Goal: Obtain resource: Download file/media

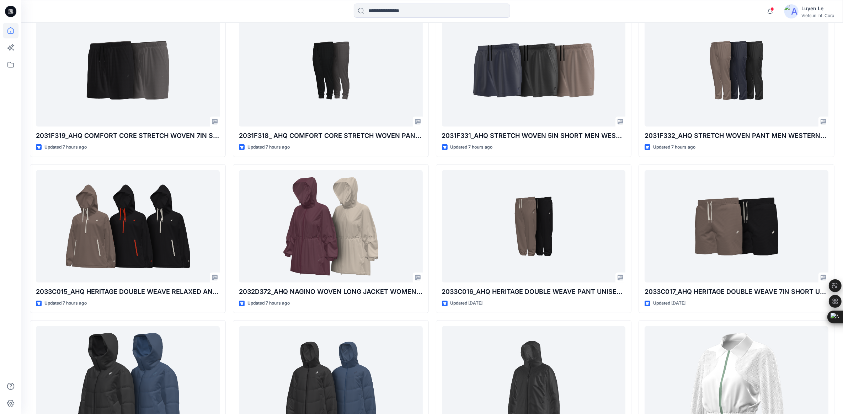
scroll to position [222, 0]
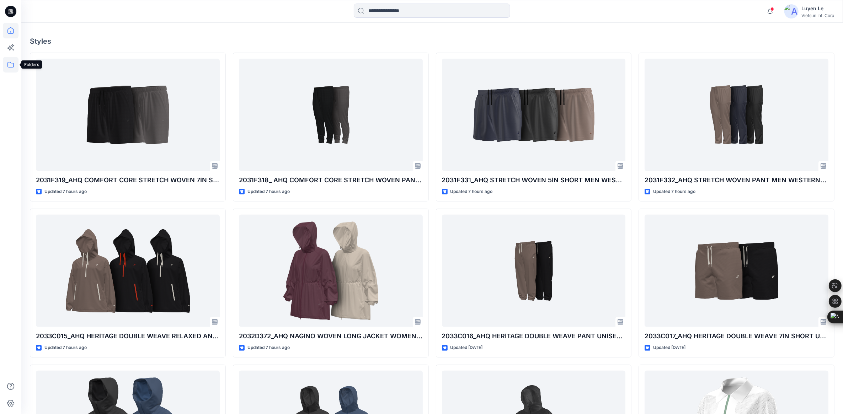
click at [13, 62] on icon at bounding box center [11, 65] width 16 height 16
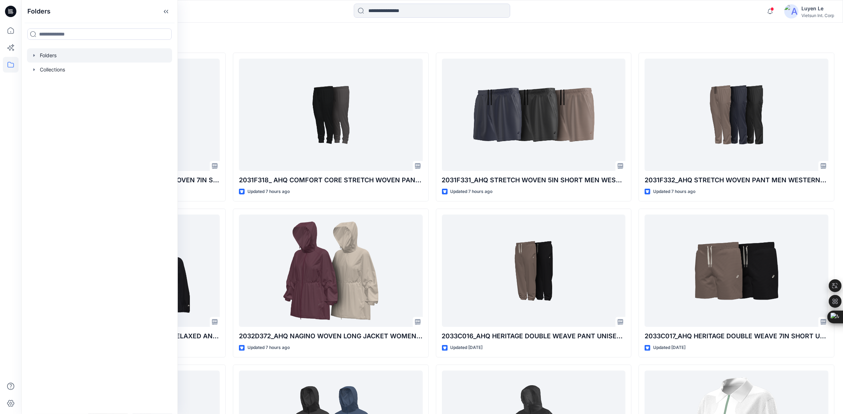
click at [56, 52] on div at bounding box center [99, 55] width 145 height 14
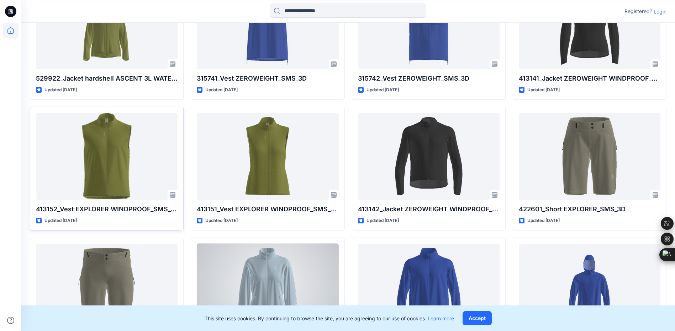
scroll to position [2723, 0]
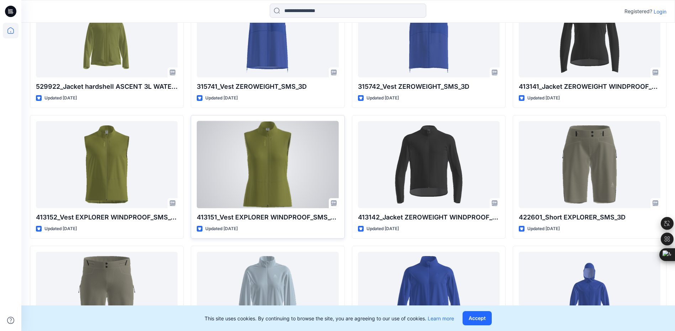
click at [278, 155] on div at bounding box center [268, 164] width 142 height 87
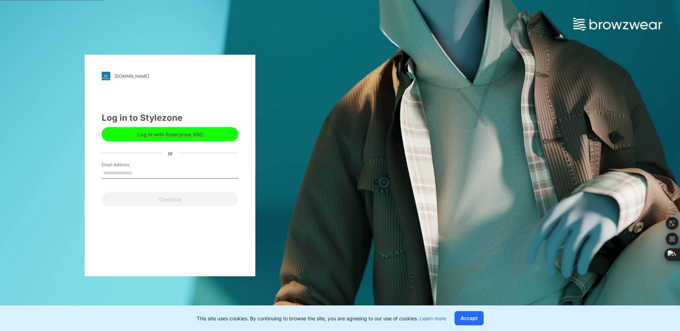
click at [122, 174] on input "Email Address" at bounding box center [170, 173] width 137 height 11
type input "**********"
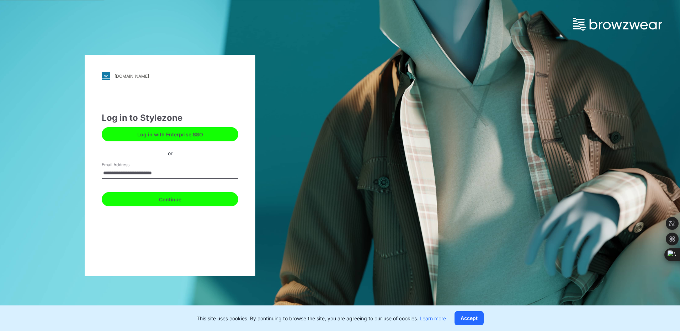
click at [144, 199] on button "Continue" at bounding box center [170, 199] width 137 height 14
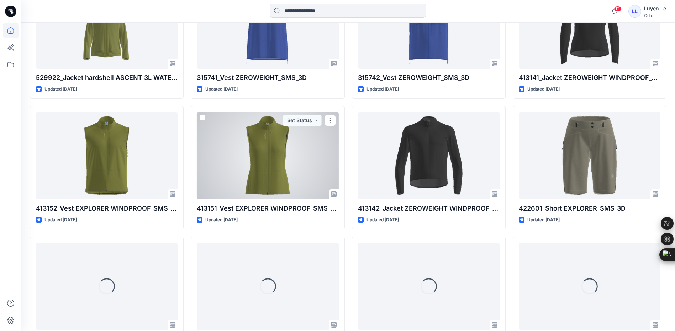
scroll to position [2832, 0]
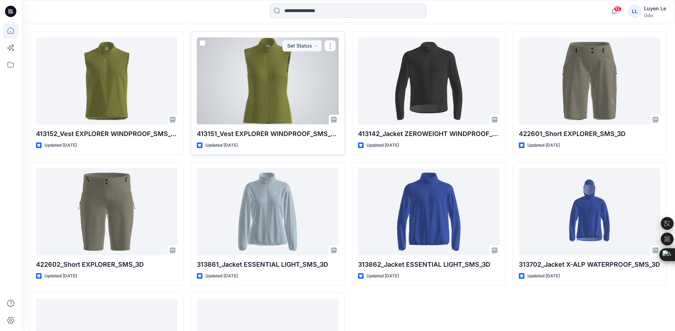
click at [273, 91] on div at bounding box center [268, 80] width 142 height 87
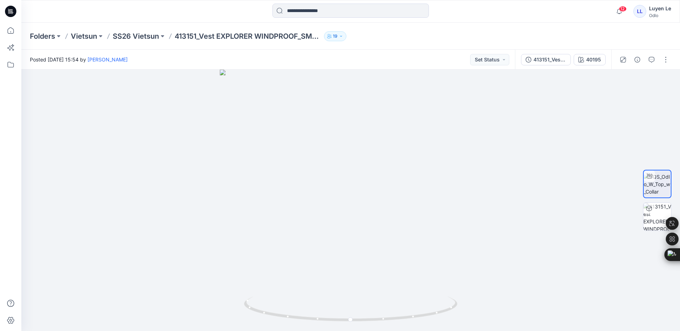
click at [126, 31] on div "Folders Vietsun SS26 Vietsun 413151_Vest EXPLORER WINDPROOF_SMS_3D 19" at bounding box center [350, 36] width 659 height 27
click at [127, 34] on p "SS26 Vietsun" at bounding box center [136, 36] width 46 height 10
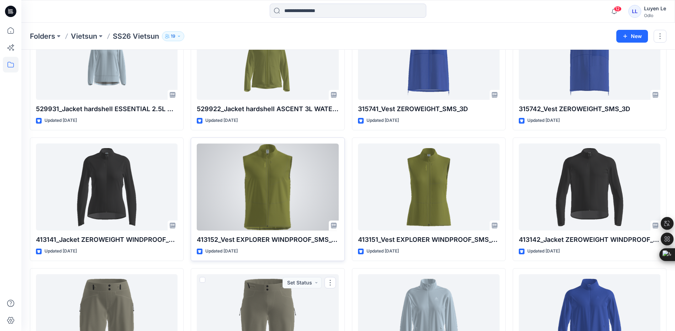
scroll to position [1107, 0]
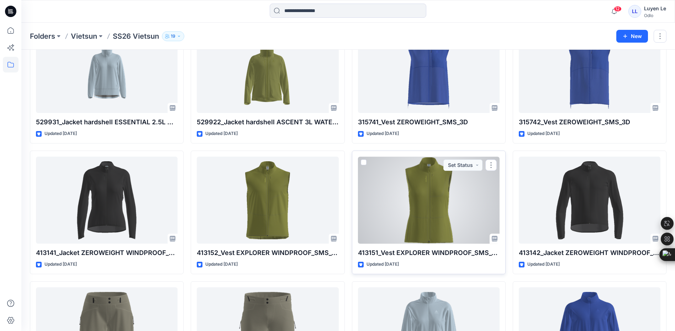
click at [467, 203] on div at bounding box center [429, 200] width 142 height 87
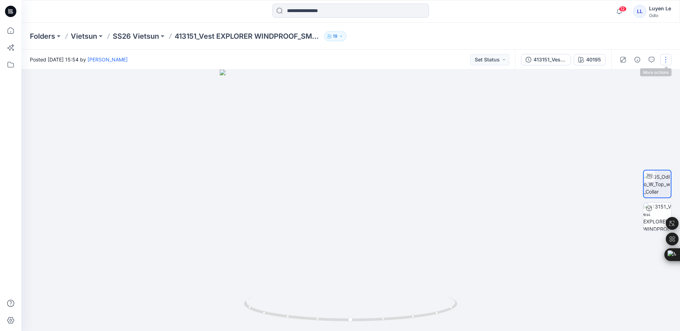
click at [669, 64] on button "button" at bounding box center [665, 59] width 11 height 11
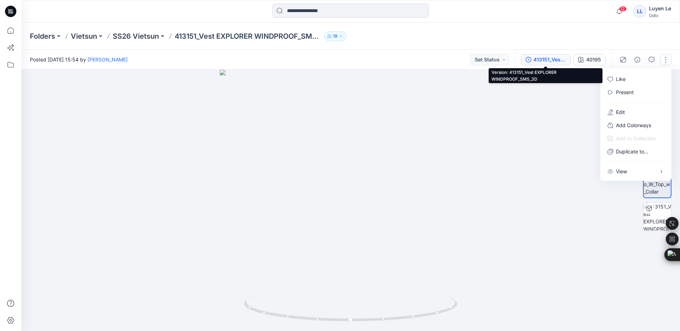
click at [551, 60] on div "413151_Vest EXPLORER WINDPROOF_SMS_3D" at bounding box center [550, 60] width 33 height 8
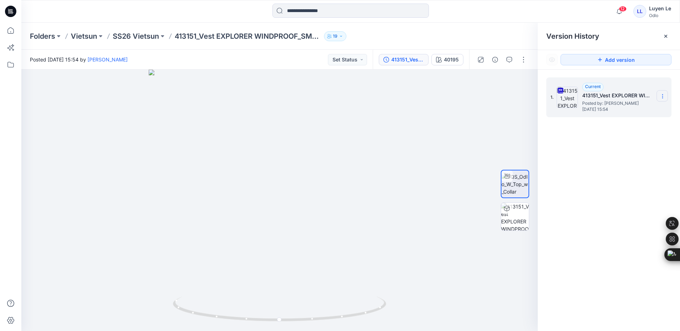
click at [662, 97] on icon at bounding box center [663, 97] width 6 height 6
click at [622, 110] on span "Download Source BW File" at bounding box center [626, 110] width 59 height 9
click at [128, 34] on p "SS26 Vietsun" at bounding box center [136, 36] width 46 height 10
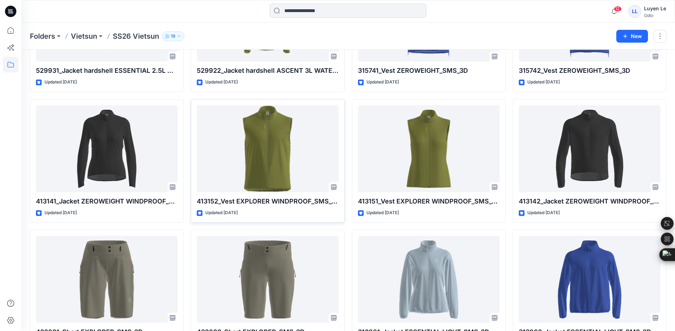
scroll to position [1138, 0]
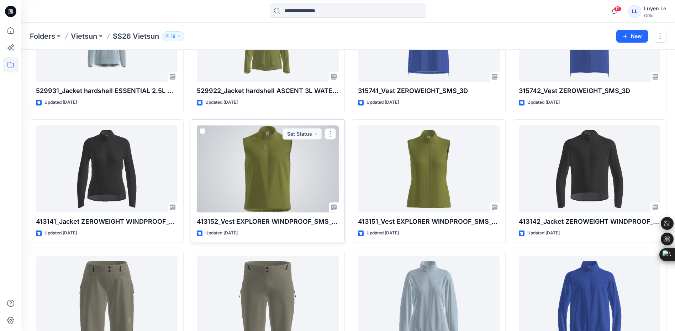
click at [272, 173] on div at bounding box center [268, 169] width 142 height 87
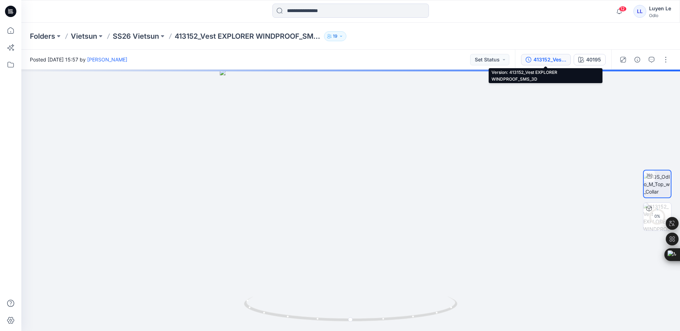
click at [541, 57] on div "413152_Vest EXPLORER WINDPROOF_SMS_3D" at bounding box center [550, 60] width 33 height 8
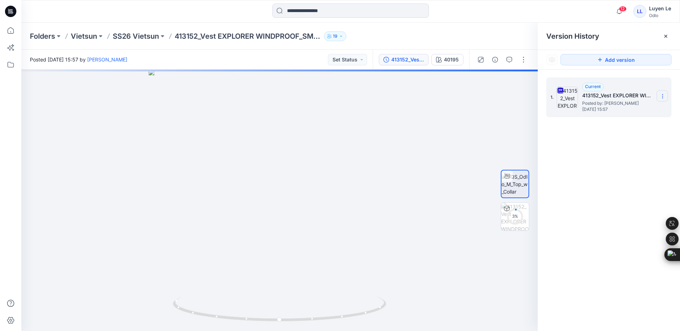
click at [662, 95] on icon at bounding box center [663, 97] width 6 height 6
click at [617, 107] on span "Download Source BW File" at bounding box center [626, 110] width 59 height 9
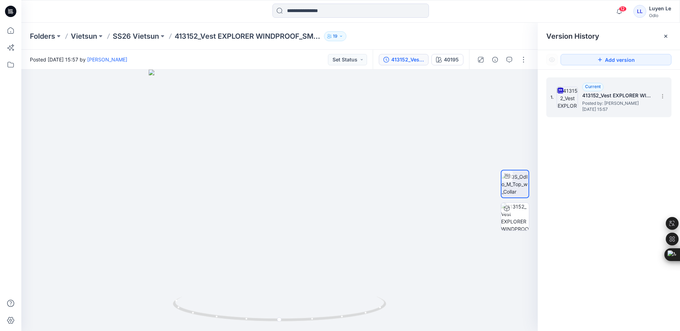
click at [146, 31] on div "Folders Vietsun SS26 Vietsun 413152_Vest EXPLORER WINDPROOF_SMS_3D 19" at bounding box center [350, 36] width 659 height 27
click at [151, 41] on p "SS26 Vietsun" at bounding box center [136, 36] width 46 height 10
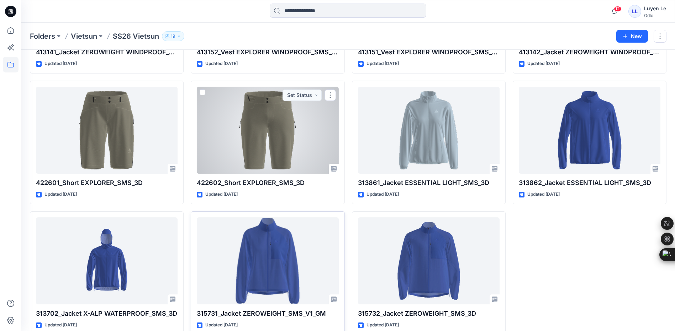
scroll to position [1320, 0]
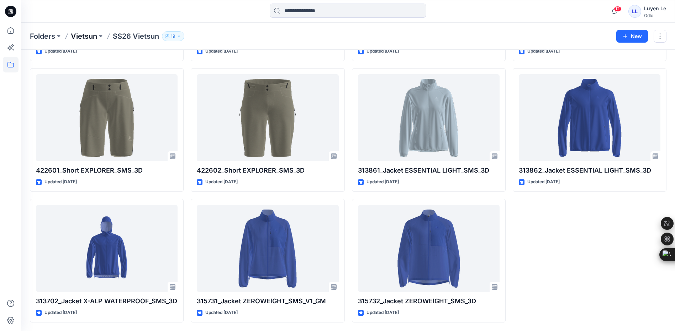
click at [80, 35] on p "Vietsun" at bounding box center [84, 36] width 26 height 10
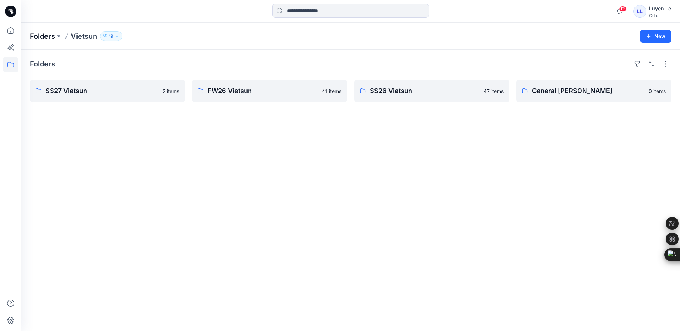
click at [30, 37] on p "Folders" at bounding box center [42, 36] width 25 height 10
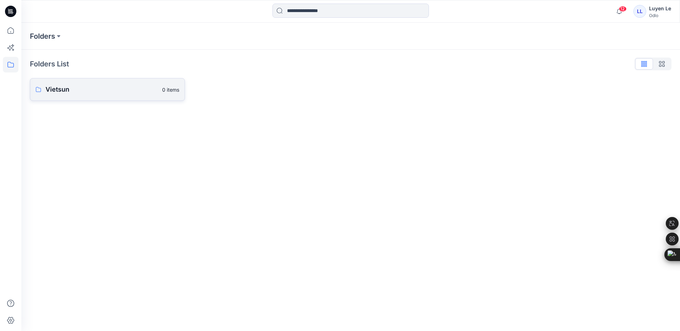
click at [69, 88] on p "Vietsun" at bounding box center [102, 90] width 112 height 10
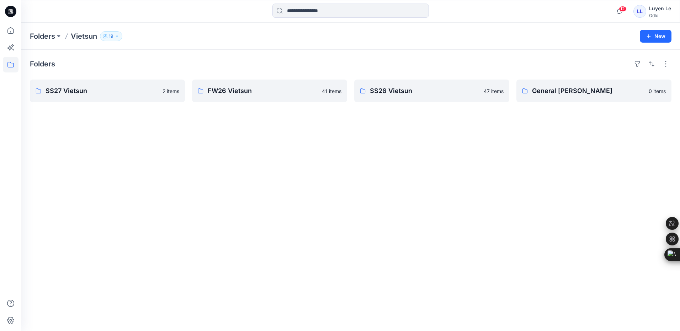
click at [273, 135] on div "Folders SS27 Vietsun 2 items FW26 Vietsun 41 items SS26 Vietsun 47 items Genera…" at bounding box center [350, 191] width 659 height 282
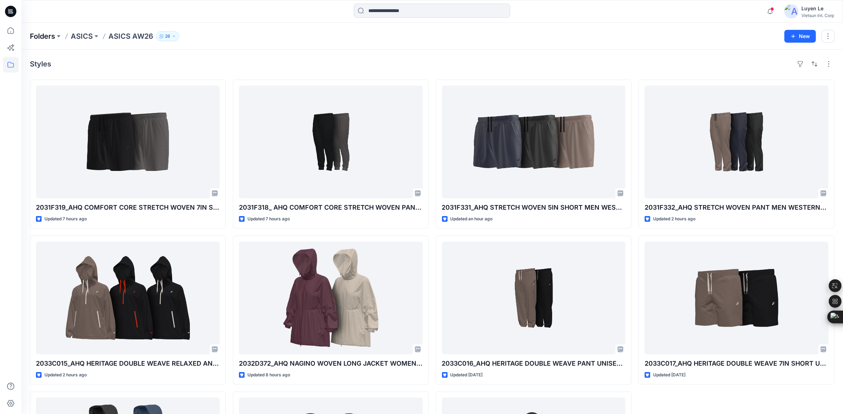
click at [41, 36] on p "Folders" at bounding box center [42, 36] width 25 height 10
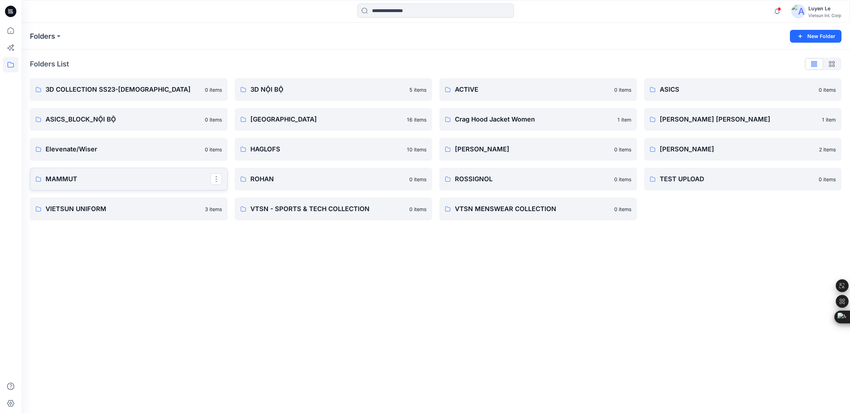
click at [114, 176] on p "MAMMUT" at bounding box center [128, 179] width 165 height 10
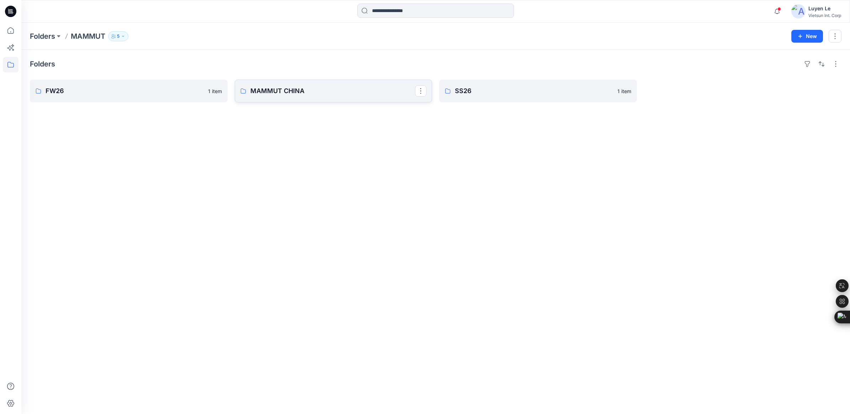
click at [296, 84] on link "MAMMUT CHINA" at bounding box center [334, 91] width 198 height 23
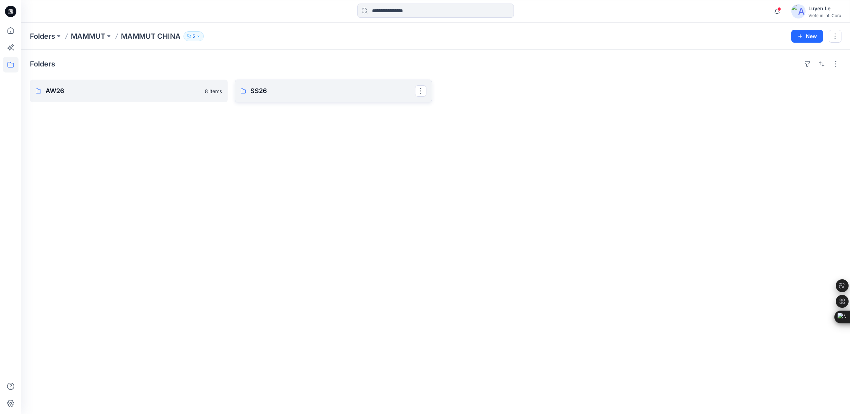
click at [312, 84] on link "SS26" at bounding box center [334, 91] width 198 height 23
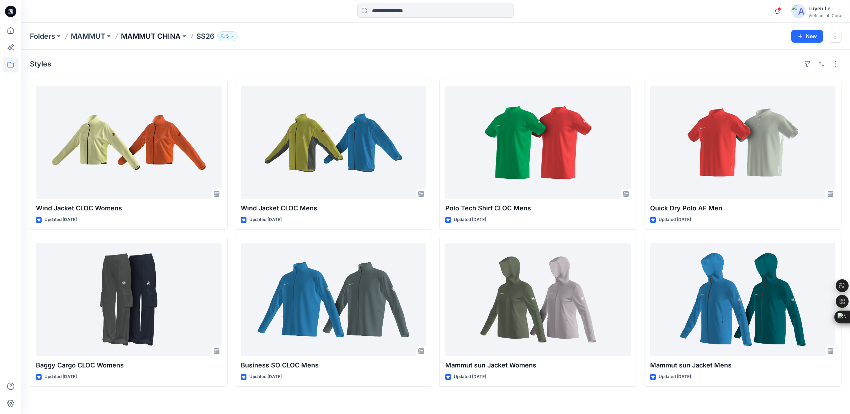
click at [153, 36] on p "MAMMUT CHINA" at bounding box center [151, 36] width 60 height 10
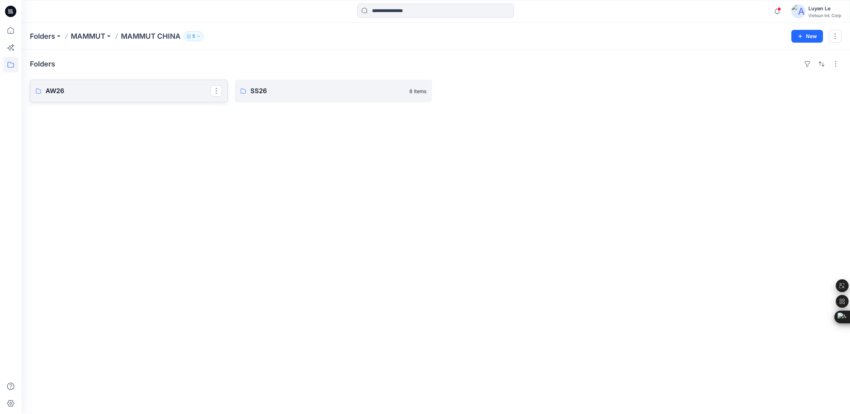
click at [98, 89] on p "AW26" at bounding box center [128, 91] width 165 height 10
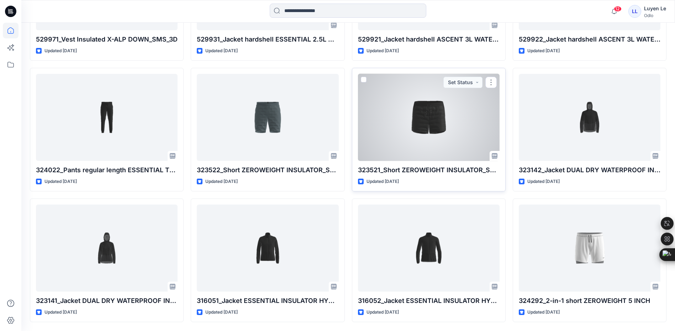
scroll to position [334, 0]
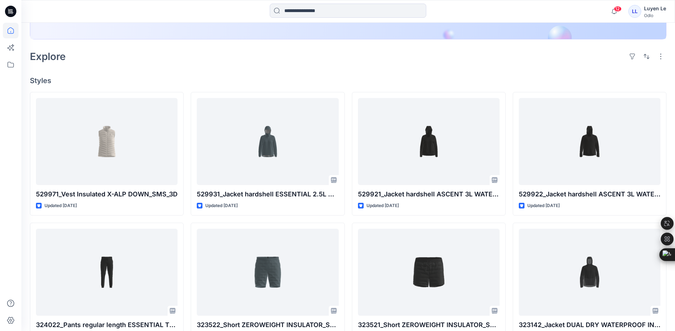
scroll to position [163, 0]
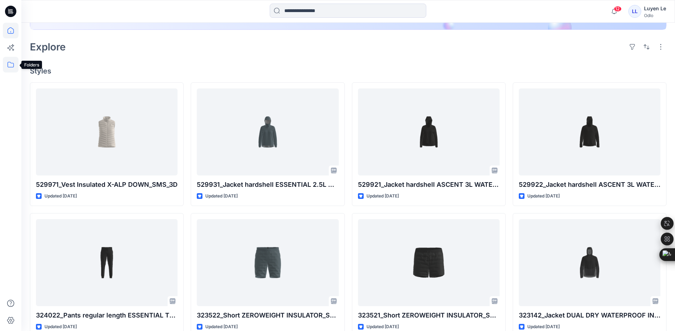
click at [11, 64] on icon at bounding box center [11, 65] width 16 height 16
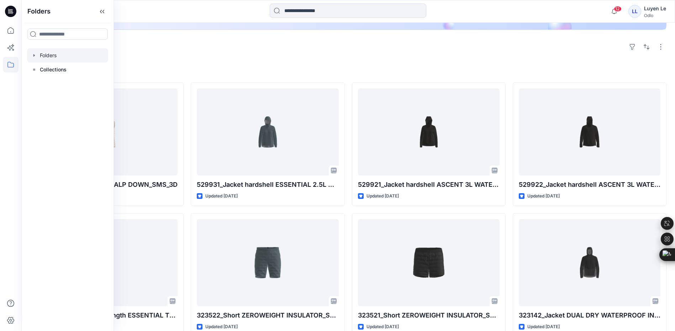
click at [48, 58] on div at bounding box center [67, 55] width 81 height 14
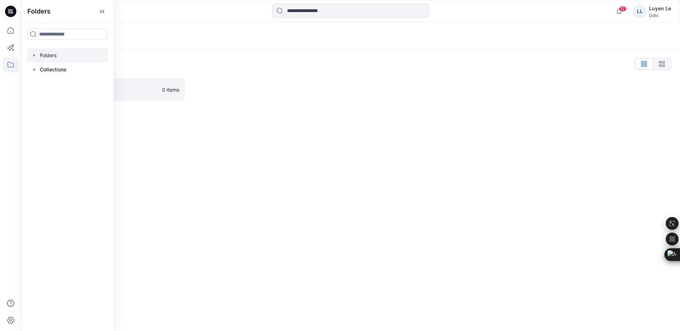
click at [312, 184] on div "Folders Folders List Vietsun 0 items" at bounding box center [350, 177] width 659 height 309
click at [173, 159] on div "Folders Folders List Vietsun 0 items" at bounding box center [350, 177] width 659 height 309
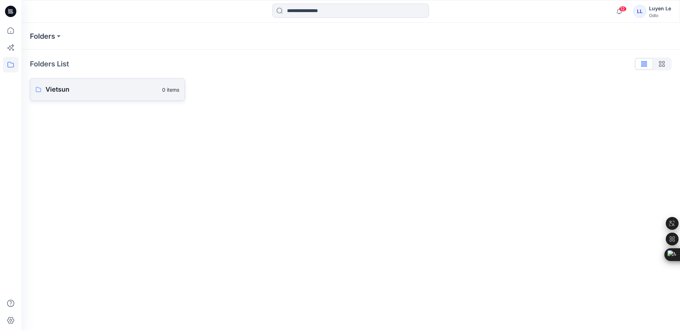
click at [64, 93] on p "Vietsun" at bounding box center [102, 90] width 112 height 10
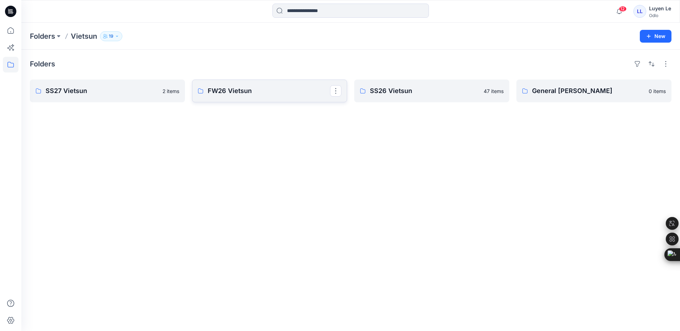
click at [259, 94] on p "FW26 Vietsun" at bounding box center [269, 91] width 122 height 10
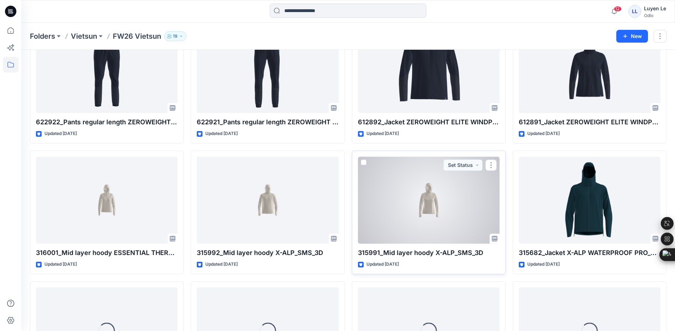
scroll to position [596, 0]
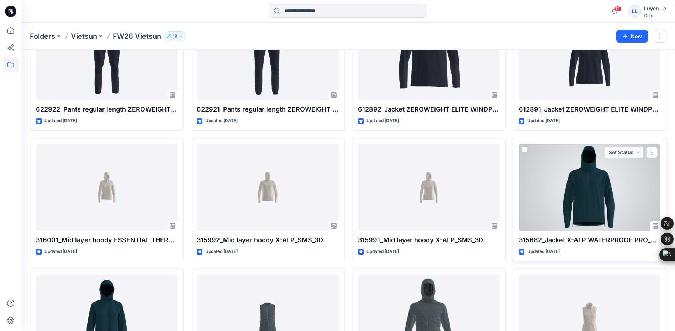
click at [600, 189] on div at bounding box center [590, 187] width 142 height 87
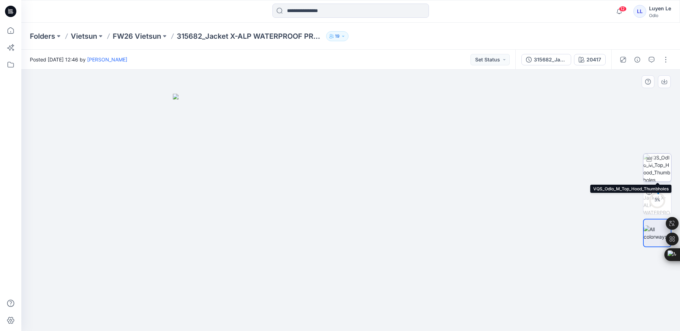
click at [662, 169] on img at bounding box center [657, 168] width 28 height 28
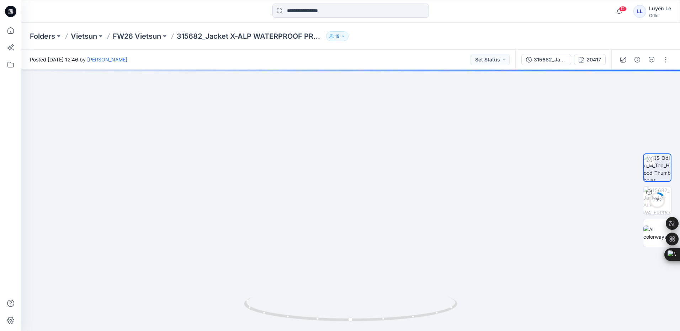
drag, startPoint x: 345, startPoint y: 183, endPoint x: 370, endPoint y: 338, distance: 157.4
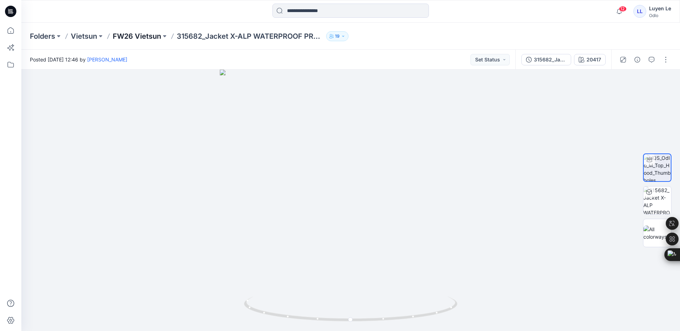
click at [140, 36] on p "FW26 Vietsun" at bounding box center [137, 36] width 48 height 10
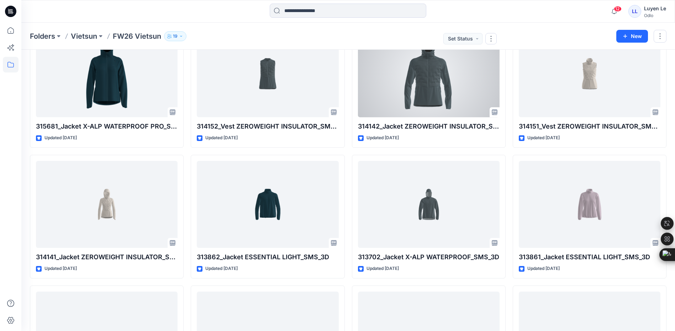
scroll to position [854, 0]
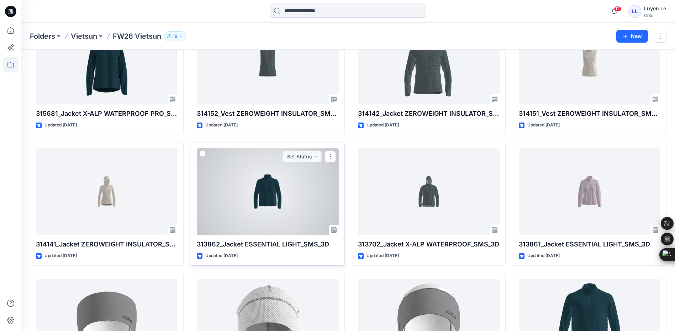
click at [305, 197] on div at bounding box center [268, 191] width 142 height 87
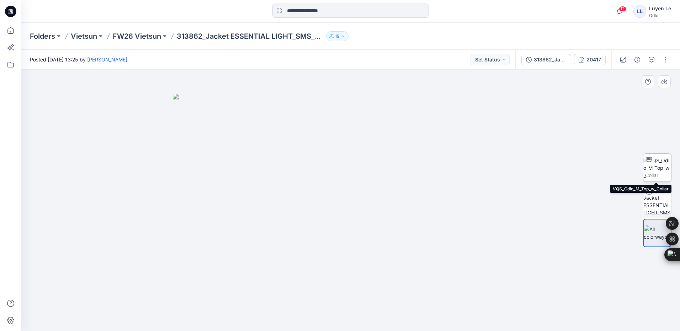
click at [659, 173] on img at bounding box center [657, 168] width 28 height 22
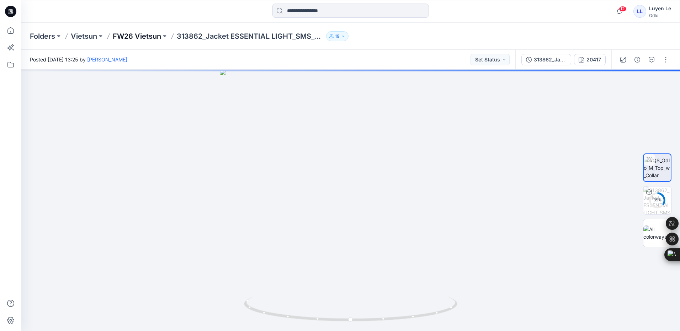
click at [135, 39] on p "FW26 Vietsun" at bounding box center [137, 36] width 48 height 10
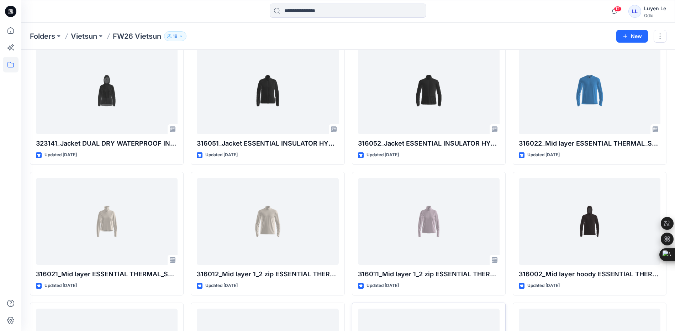
scroll to position [158, 0]
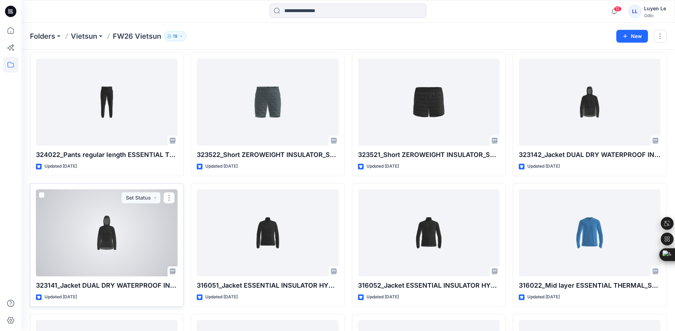
click at [113, 221] on div at bounding box center [107, 233] width 142 height 87
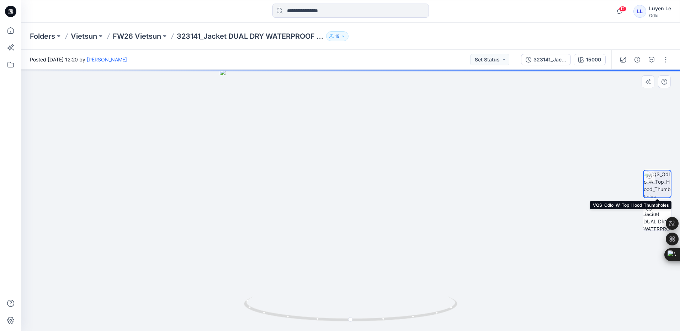
click at [659, 184] on img at bounding box center [657, 184] width 27 height 27
click at [143, 35] on p "FW26 Vietsun" at bounding box center [137, 36] width 48 height 10
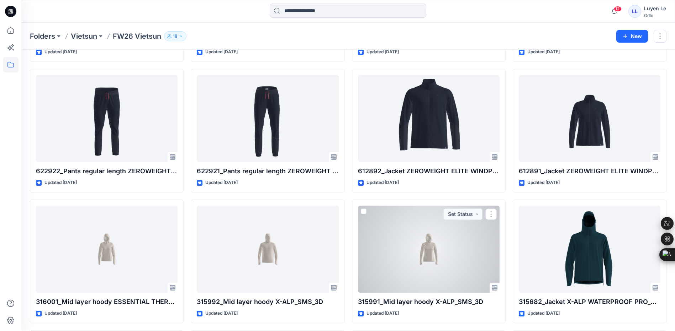
scroll to position [534, 0]
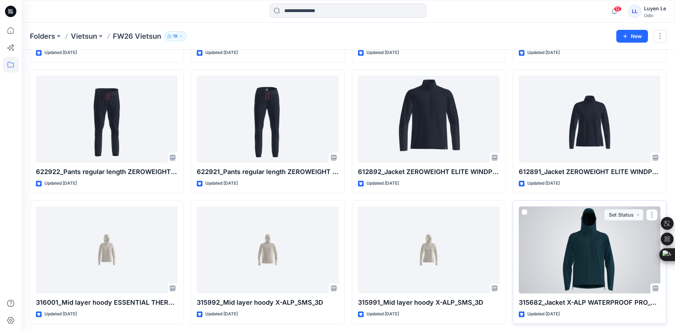
click at [569, 233] on div at bounding box center [590, 250] width 142 height 87
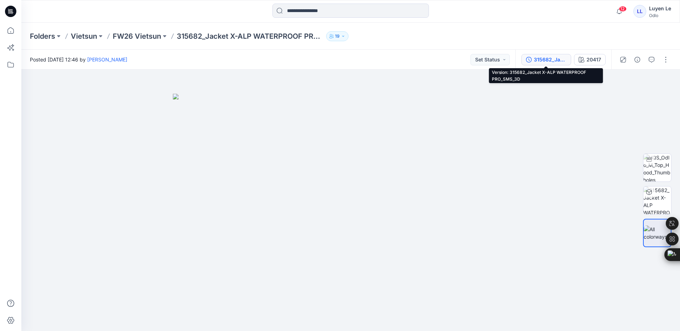
click at [538, 59] on div "315682_Jacket X-ALP WATERPROOF PRO_SMS_3D" at bounding box center [550, 60] width 33 height 8
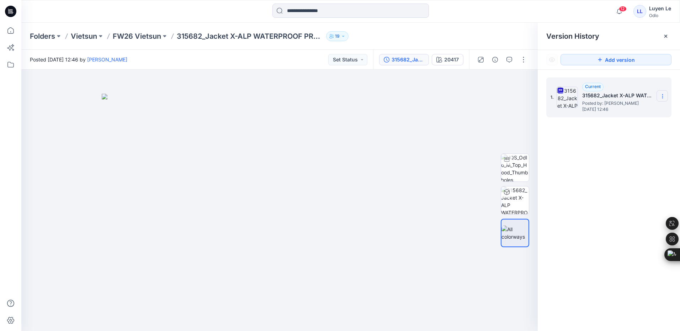
click at [662, 96] on icon at bounding box center [663, 97] width 6 height 6
click at [615, 113] on span "Download Source BW File" at bounding box center [626, 110] width 59 height 9
click at [433, 135] on img at bounding box center [280, 213] width 356 height 238
